Goal: Information Seeking & Learning: Check status

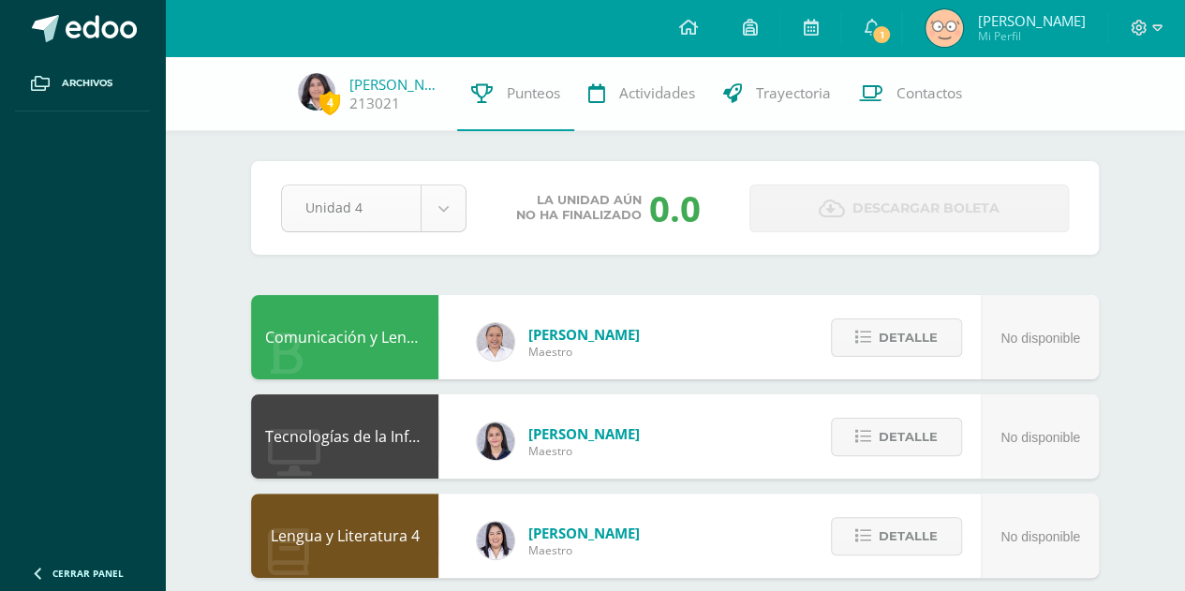
click at [460, 204] on div "Unidad 4 Unidad 1 Unidad 2 Unidad 3 Unidad 4" at bounding box center [373, 208] width 200 height 48
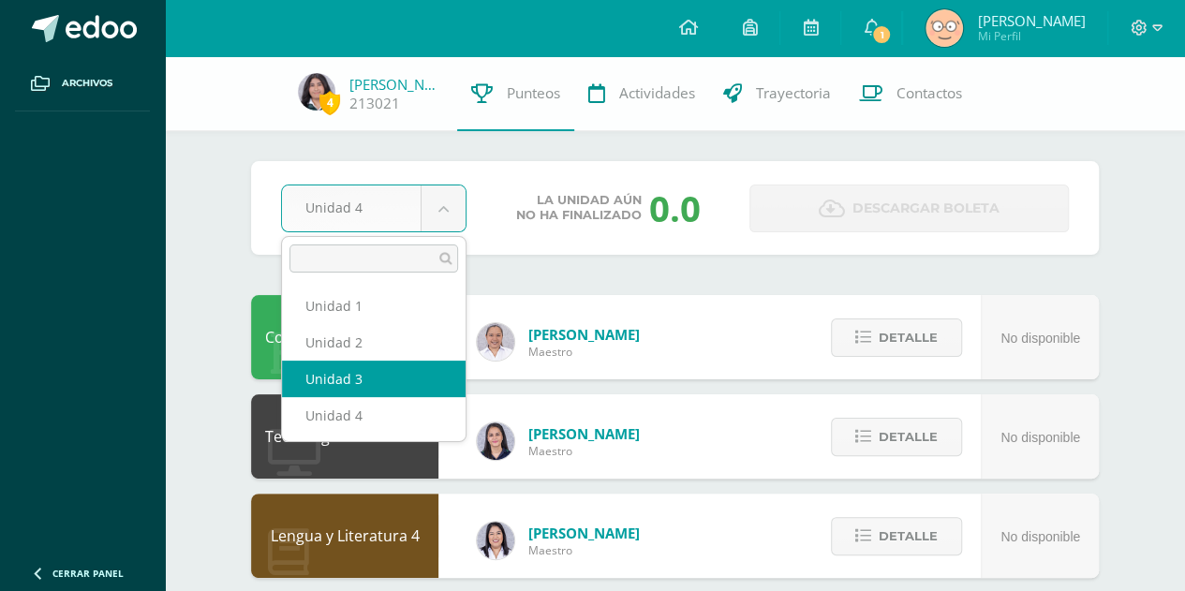
select select "Unidad 3"
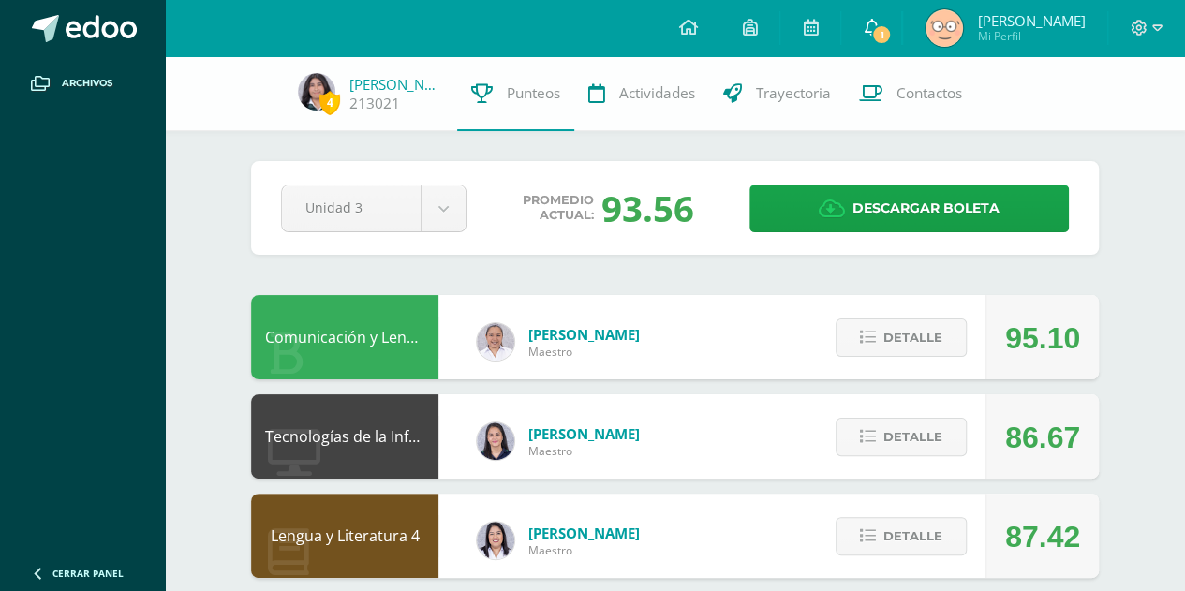
click at [901, 31] on link "1" at bounding box center [871, 28] width 60 height 56
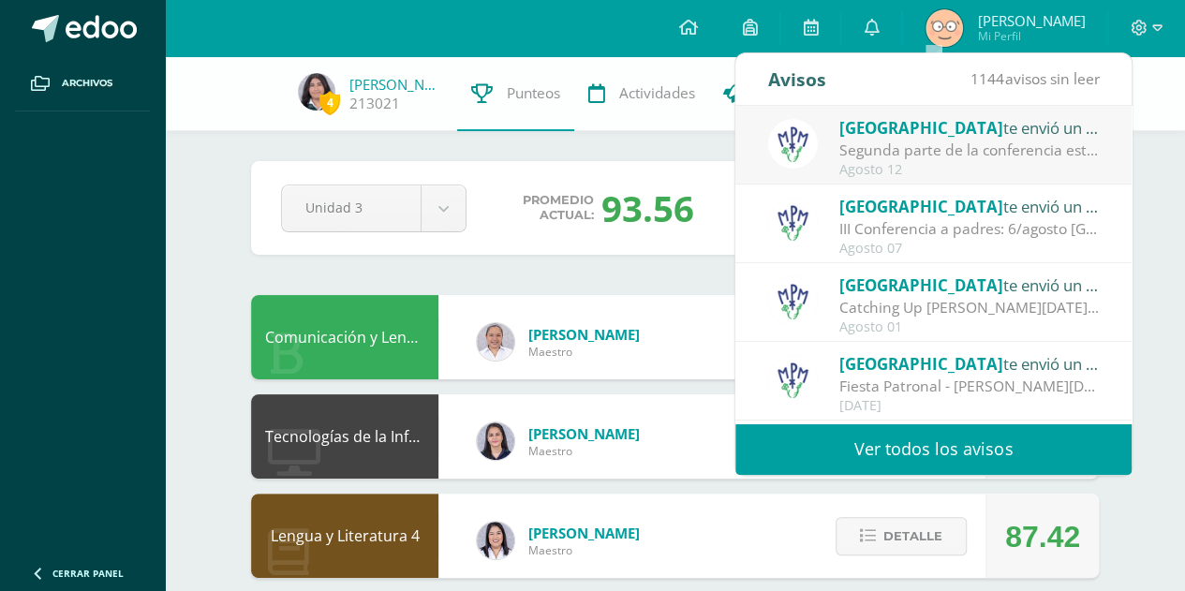
click at [938, 158] on div "Segunda parte de la conferencia este [DATE][PERSON_NAME]: más herramientas, más…" at bounding box center [969, 151] width 260 height 22
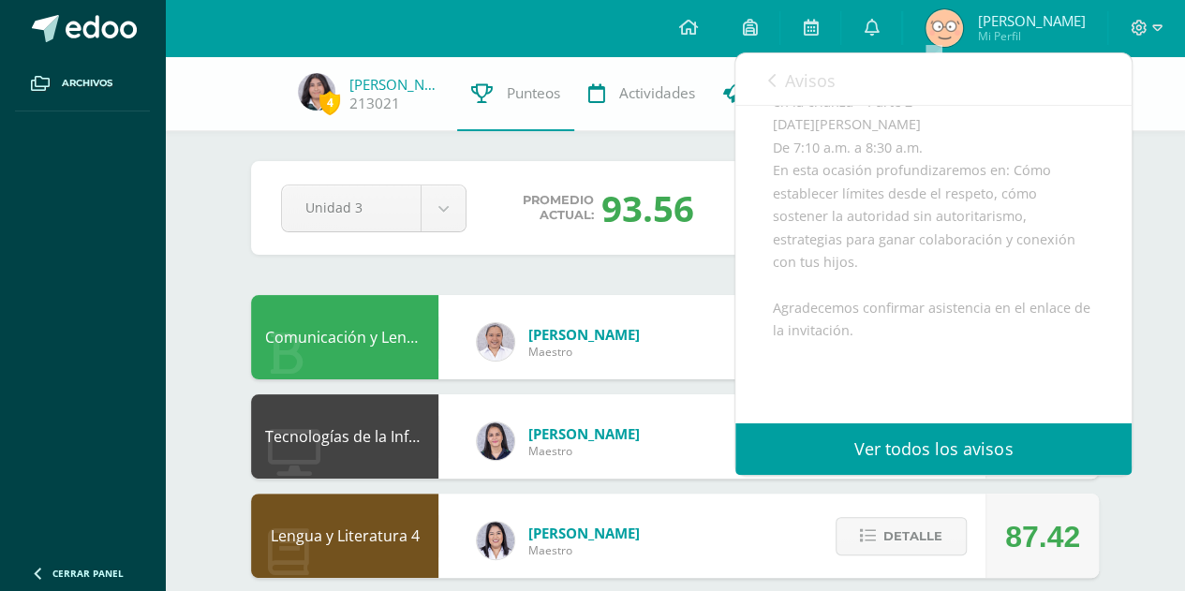
scroll to position [616, 0]
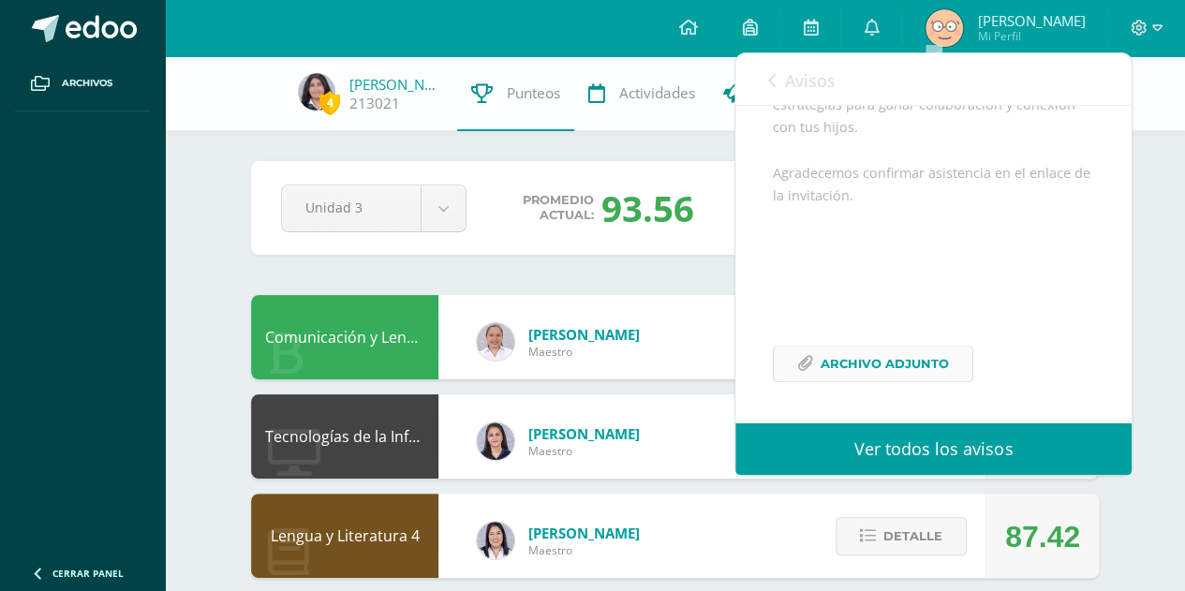
click at [902, 374] on span "Archivo Adjunto" at bounding box center [884, 363] width 128 height 35
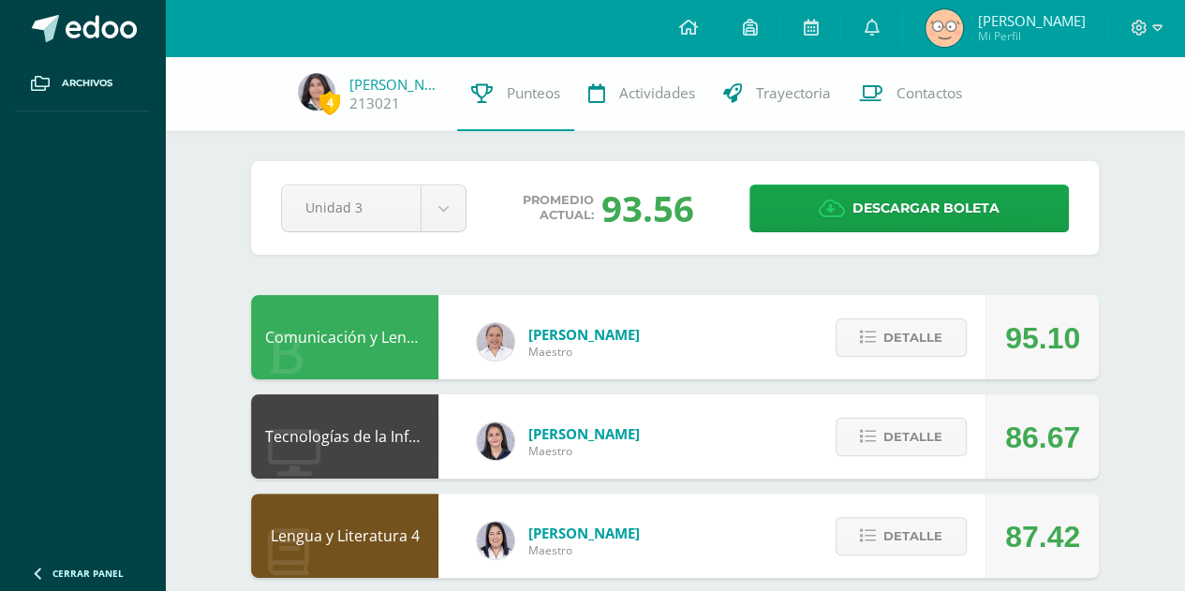
click at [592, 252] on div "Pendiente Unidad 3 Unidad 1 Unidad 2 Unidad 3 Unidad 4 Promedio actual: 93.56 D…" at bounding box center [674, 208] width 847 height 94
